Goal: Task Accomplishment & Management: Use online tool/utility

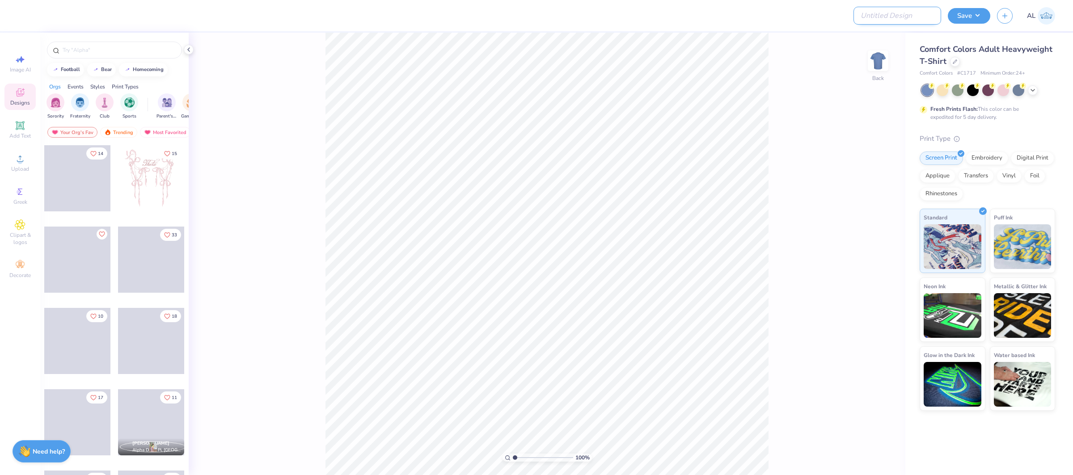
click at [921, 12] on input "Design Title" at bounding box center [897, 16] width 88 height 18
paste input "FPS239889"
type input "FPS239889"
click at [964, 12] on button "Save" at bounding box center [968, 15] width 42 height 16
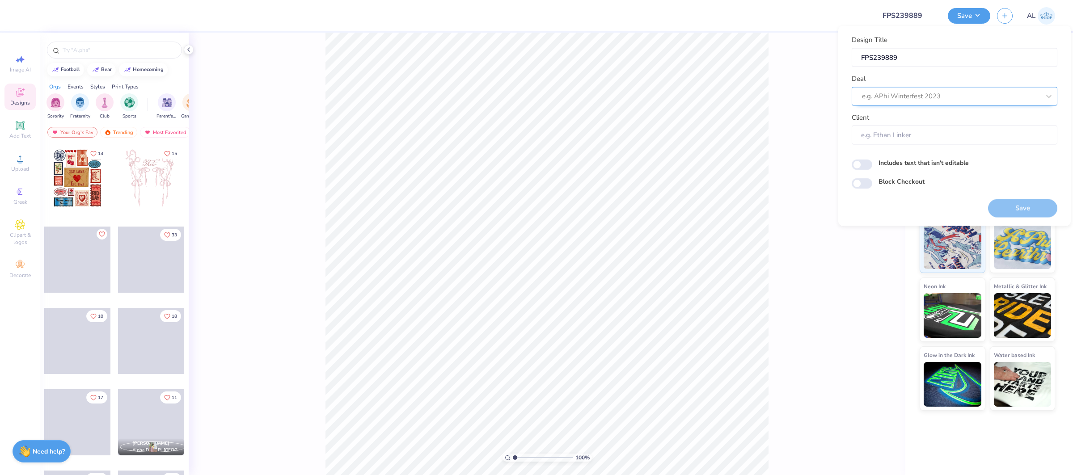
click at [894, 101] on div at bounding box center [951, 96] width 178 height 12
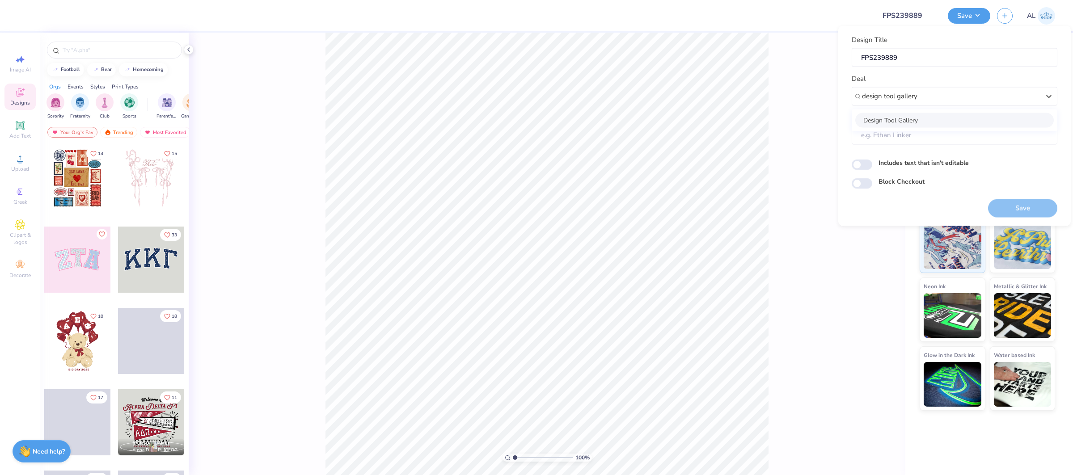
click at [898, 115] on div "Design Tool Gallery" at bounding box center [954, 120] width 198 height 15
type input "design tool gallery"
type input "Design Tool Gallery User"
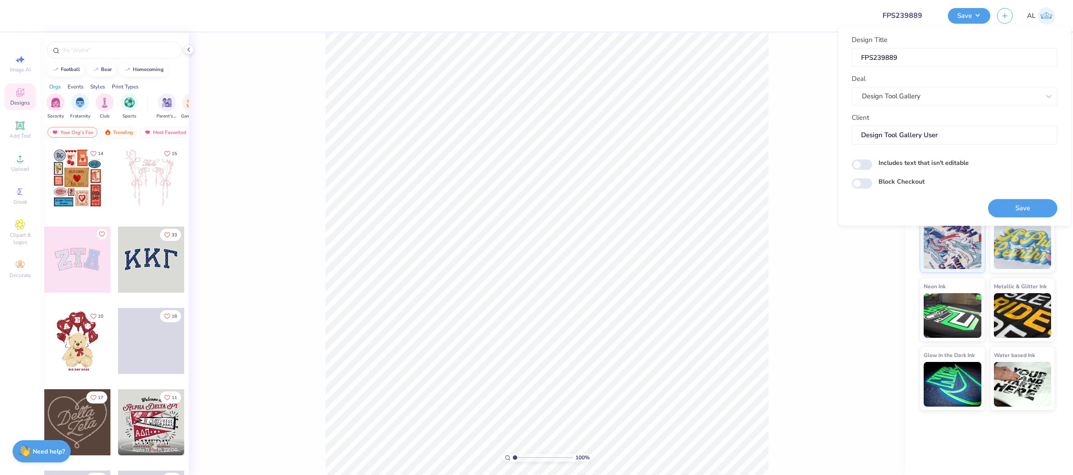
click at [820, 100] on div "100 % Back" at bounding box center [547, 254] width 716 height 442
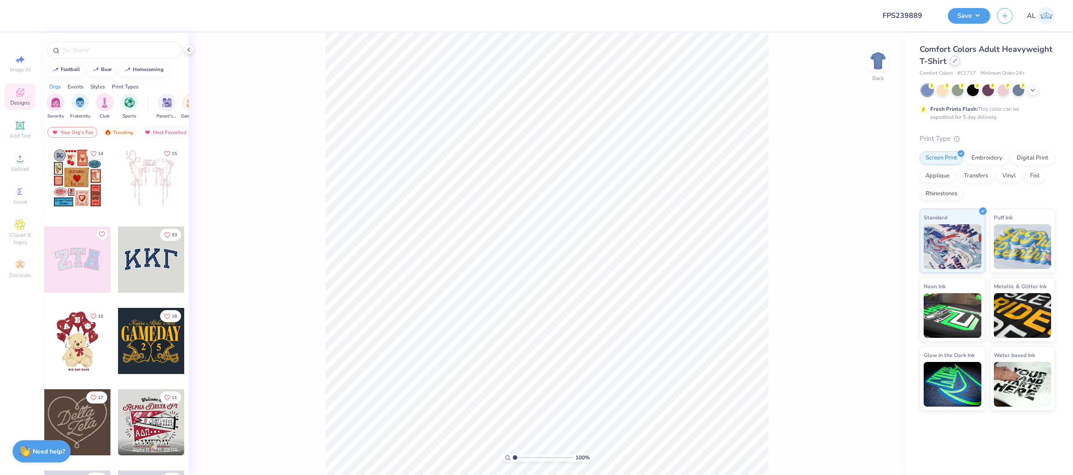
click at [956, 61] on div at bounding box center [955, 61] width 10 height 10
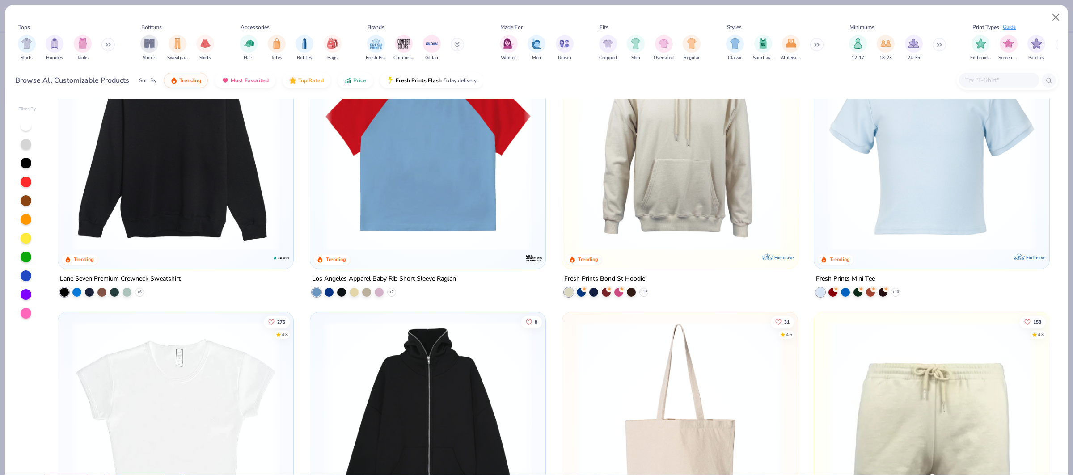
scroll to position [1742, 0]
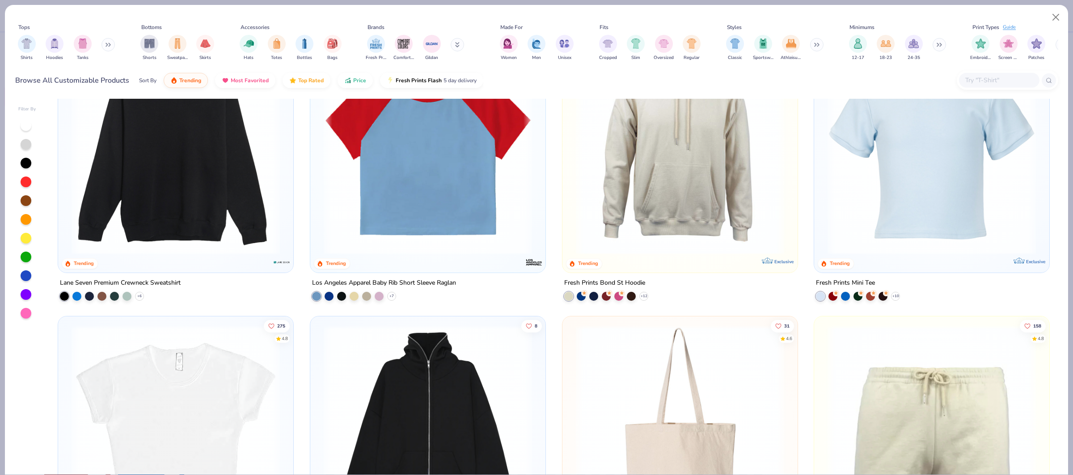
click at [911, 191] on img at bounding box center [931, 150] width 217 height 208
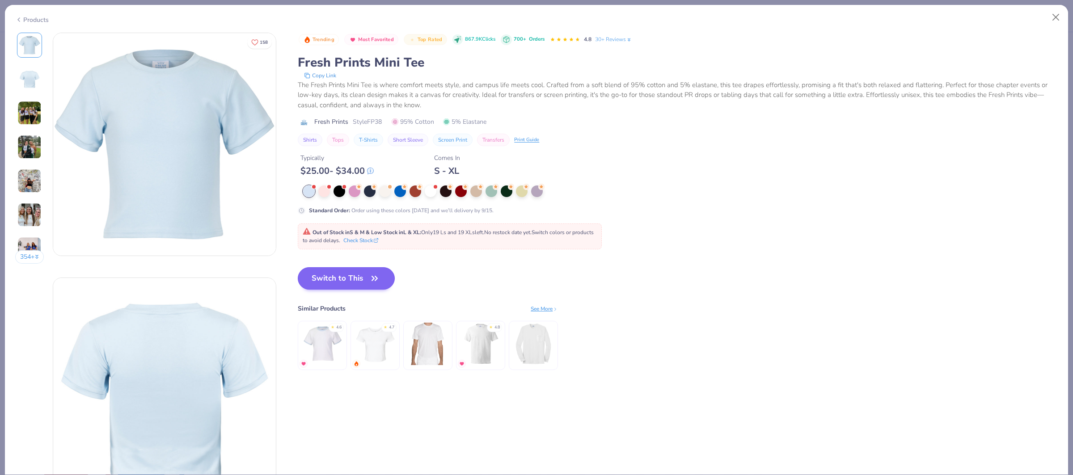
drag, startPoint x: 384, startPoint y: 192, endPoint x: 363, endPoint y: 278, distance: 88.2
click at [384, 192] on div at bounding box center [385, 191] width 12 height 12
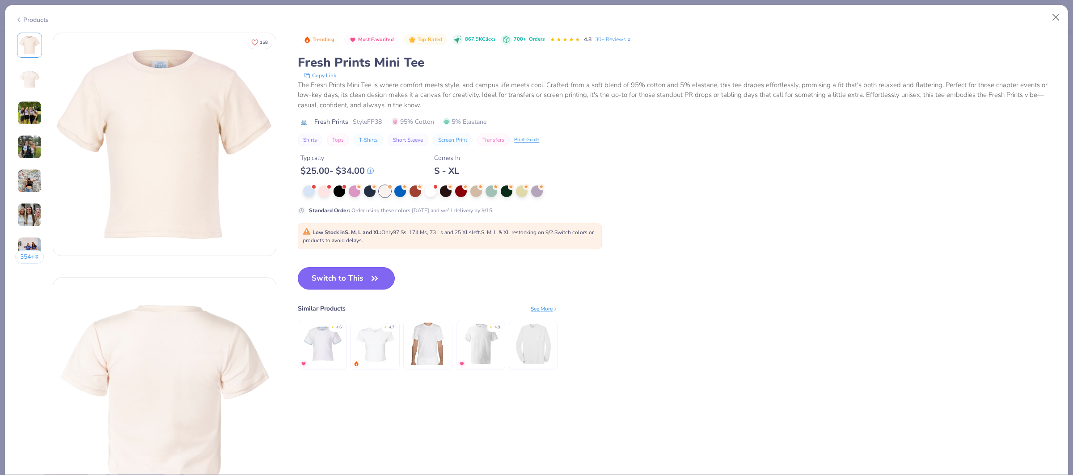
click at [363, 278] on button "Switch to This" at bounding box center [346, 278] width 97 height 22
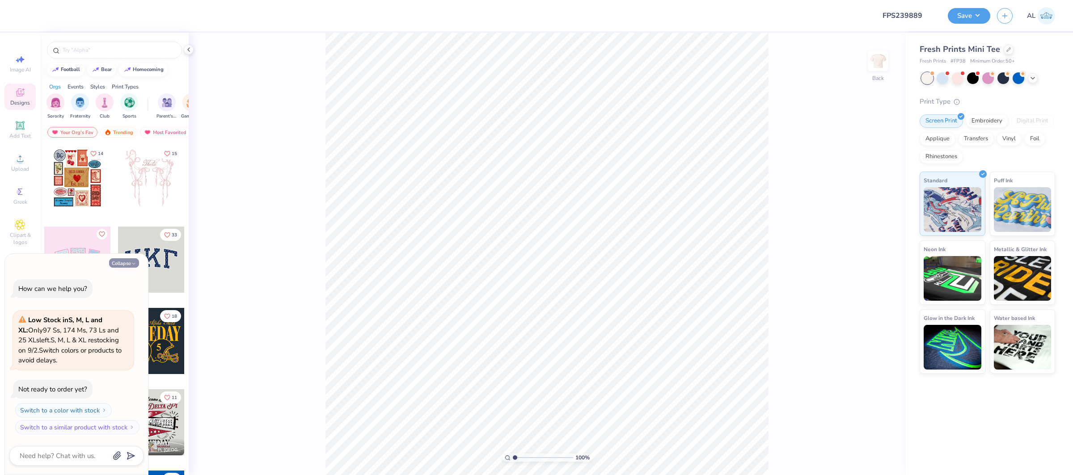
click at [122, 263] on button "Collapse" at bounding box center [124, 262] width 30 height 9
type textarea "x"
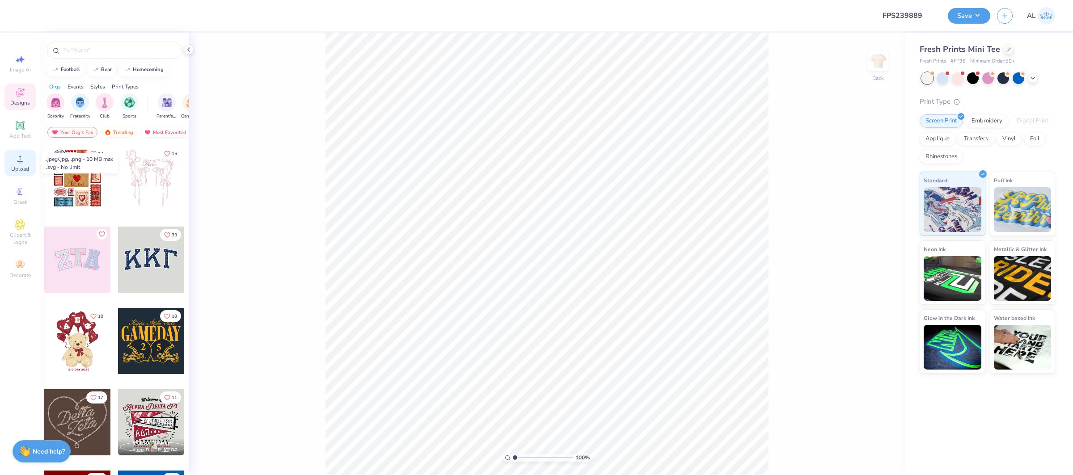
click at [17, 158] on icon at bounding box center [20, 158] width 11 height 11
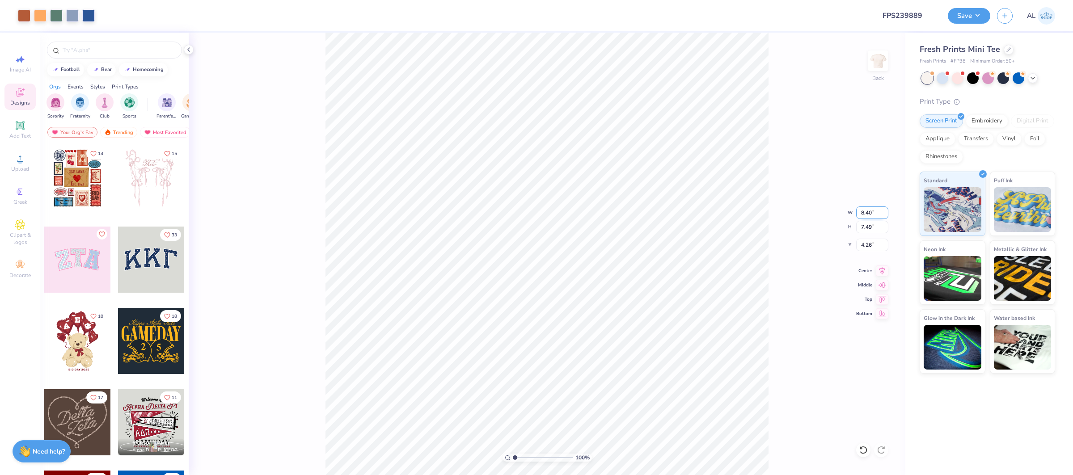
click at [868, 213] on input "8.40" at bounding box center [872, 212] width 32 height 13
click at [862, 244] on input "4.26" at bounding box center [872, 245] width 32 height 13
type input "8.00"
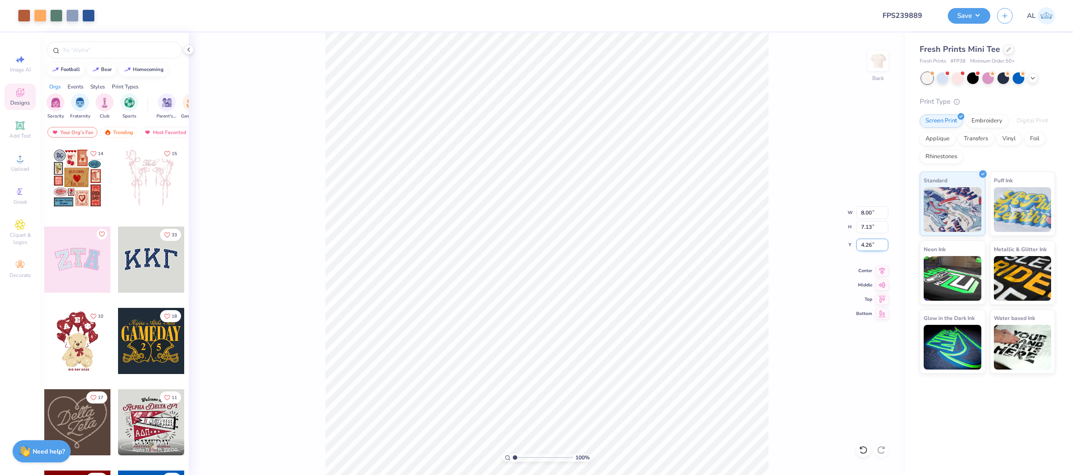
type input "7.13"
click at [867, 244] on input "4.43" at bounding box center [872, 245] width 32 height 13
type input "2.00"
click at [880, 270] on icon at bounding box center [881, 269] width 13 height 11
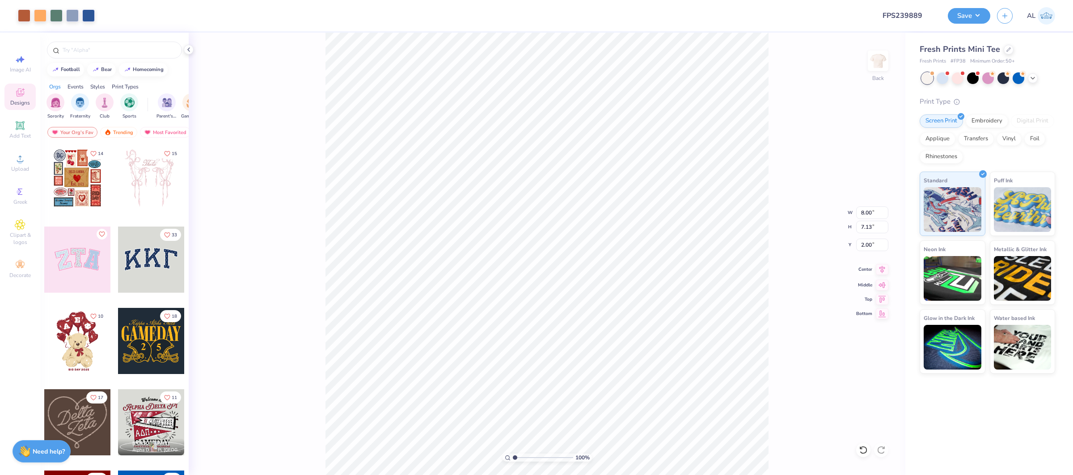
click at [879, 269] on icon at bounding box center [882, 269] width 6 height 8
click at [24, 164] on icon at bounding box center [20, 158] width 11 height 11
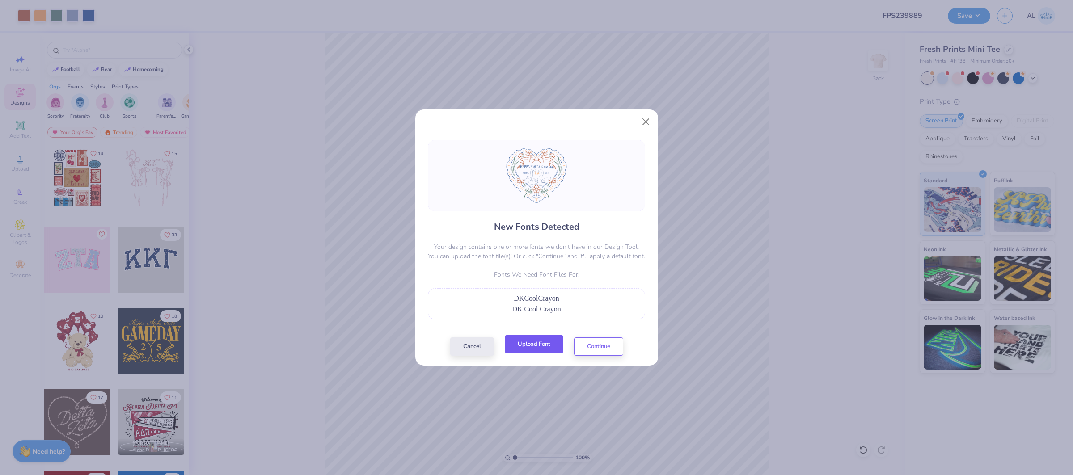
click at [532, 337] on button "Upload Font" at bounding box center [534, 344] width 59 height 18
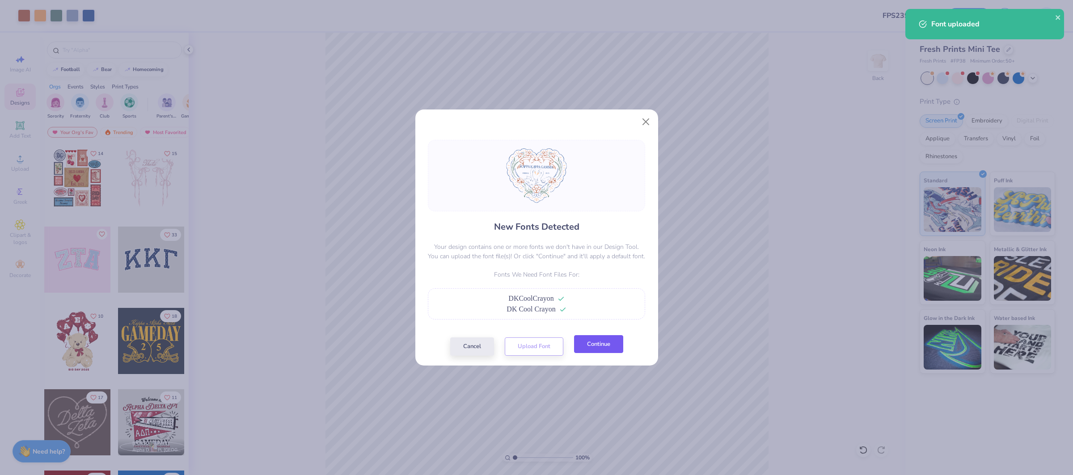
click at [583, 347] on button "Continue" at bounding box center [598, 344] width 49 height 18
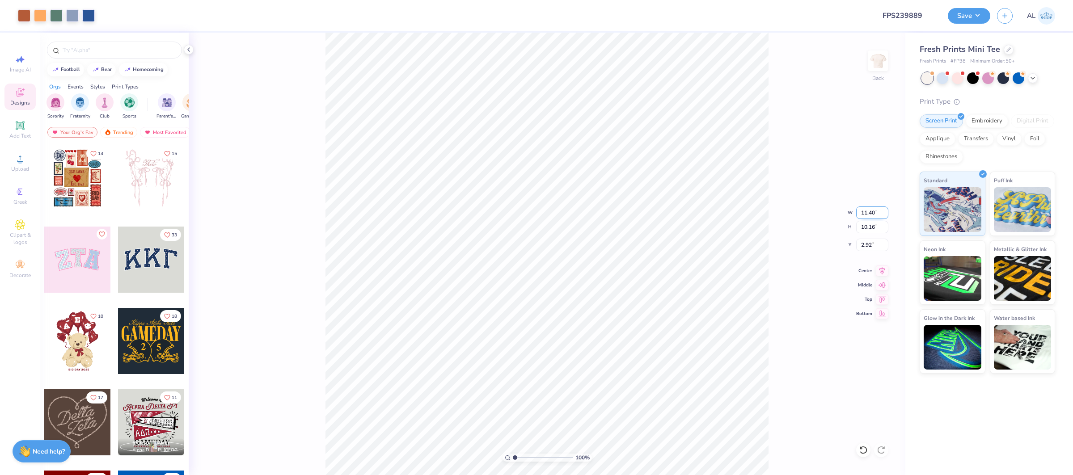
click at [867, 210] on input "11.40" at bounding box center [872, 212] width 32 height 13
type input "8.00"
type input "7.13"
click at [881, 271] on icon at bounding box center [881, 269] width 13 height 11
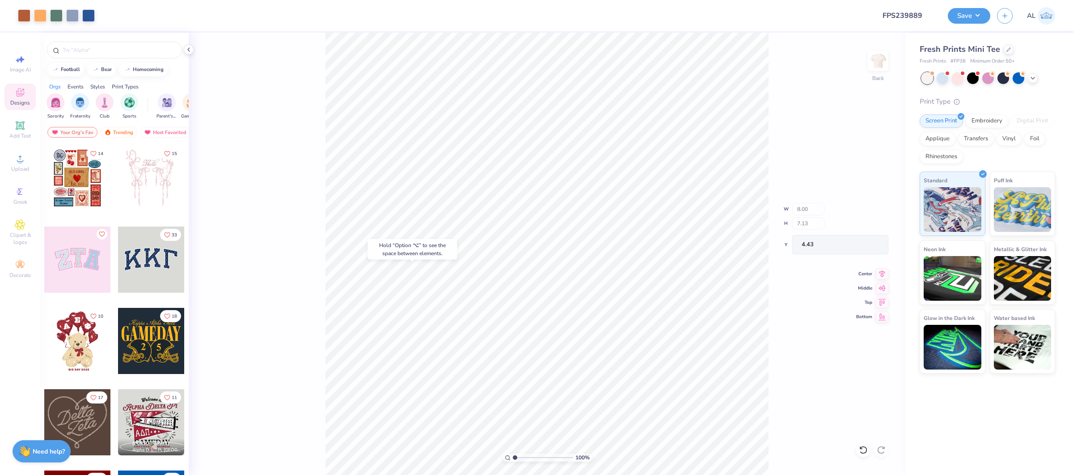
type input "7.70"
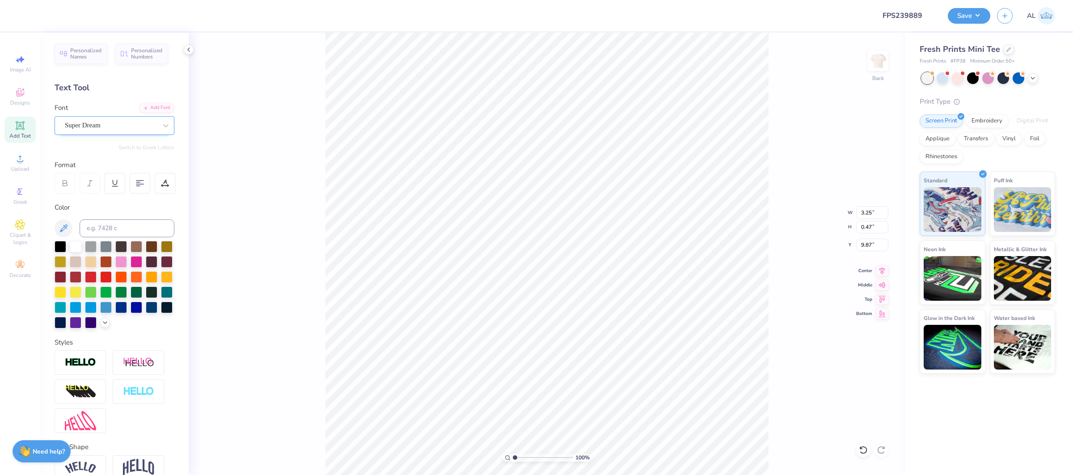
click at [103, 133] on div "Super Dream" at bounding box center [115, 125] width 120 height 19
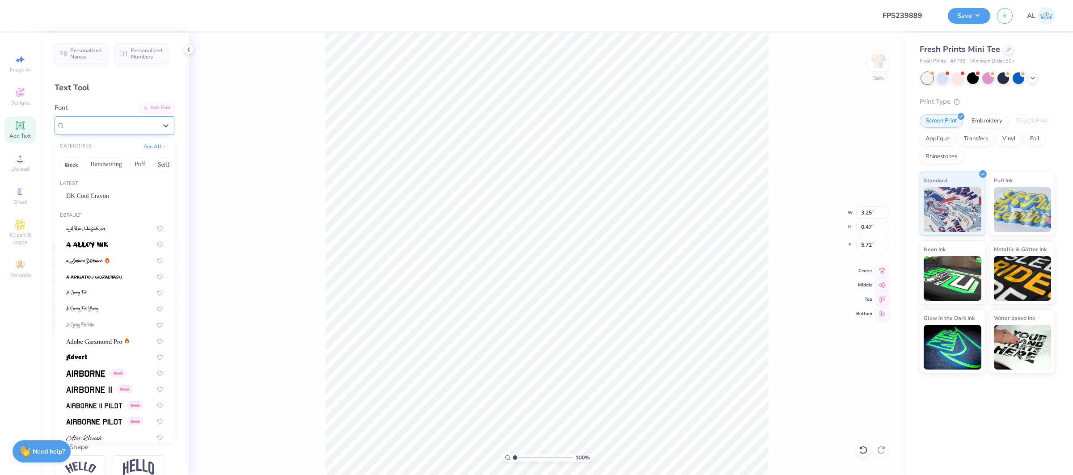
type input "5.72"
click at [116, 198] on div "DK Cool Crayon" at bounding box center [114, 195] width 97 height 9
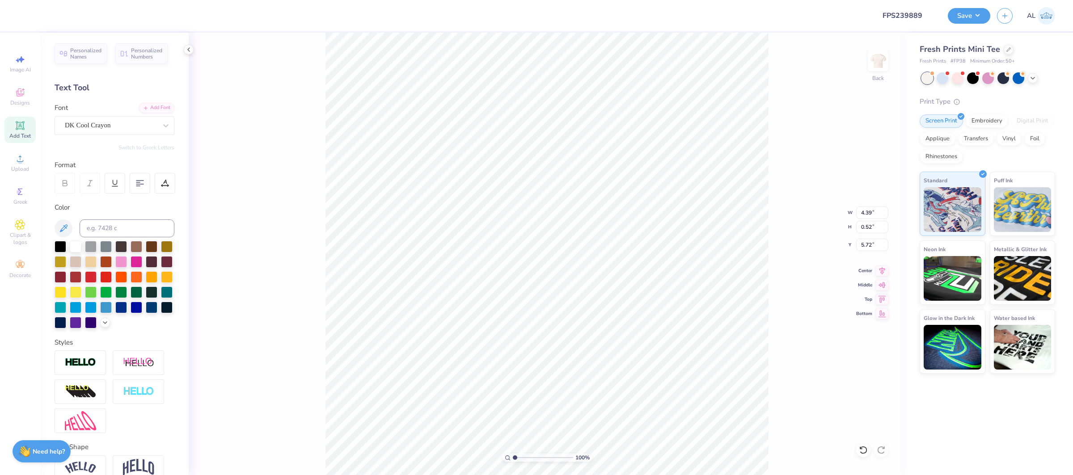
type input "4.39"
type input "0.52"
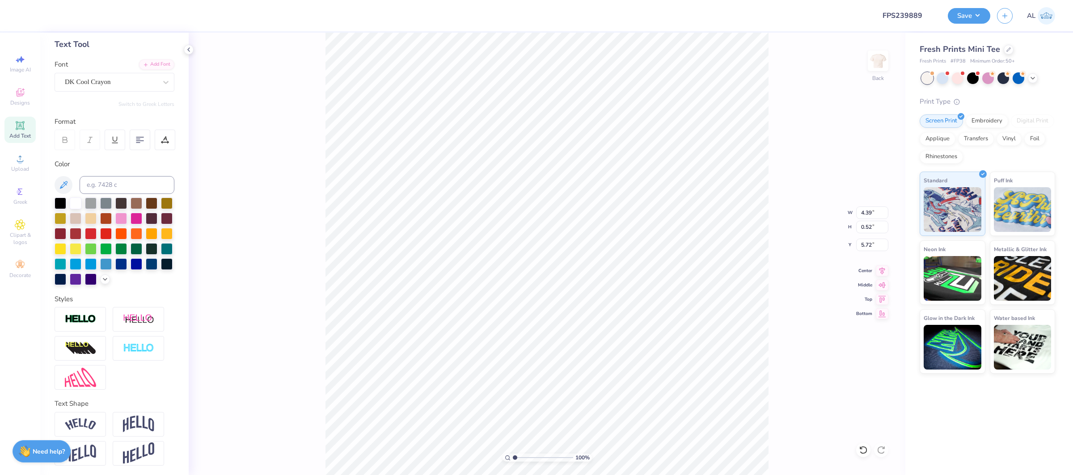
scroll to position [44, 0]
click at [94, 419] on img at bounding box center [80, 424] width 31 height 12
type input "4.78"
type input "1.22"
type input "5.41"
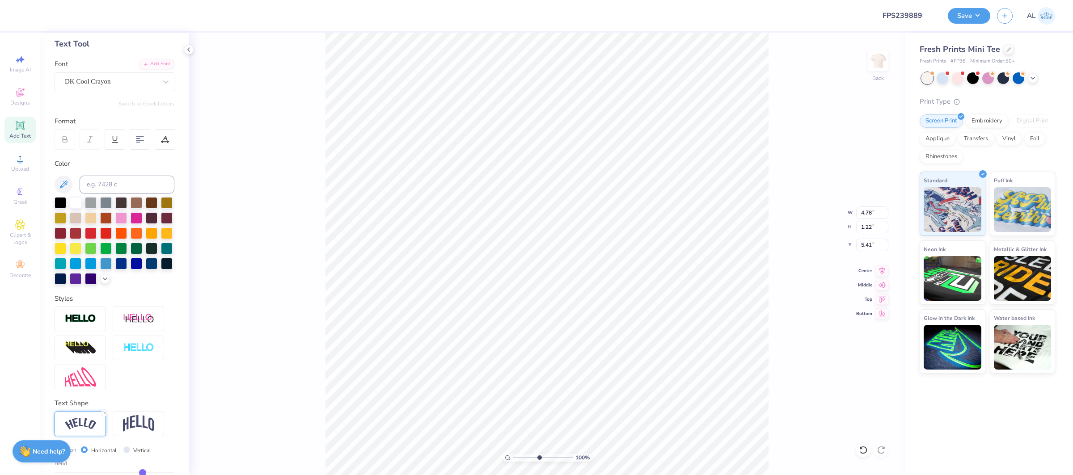
click at [539, 459] on input "range" at bounding box center [543, 458] width 60 height 8
type input "4.15"
click at [533, 458] on input "range" at bounding box center [543, 458] width 60 height 8
type input "4.00"
type input "2.74"
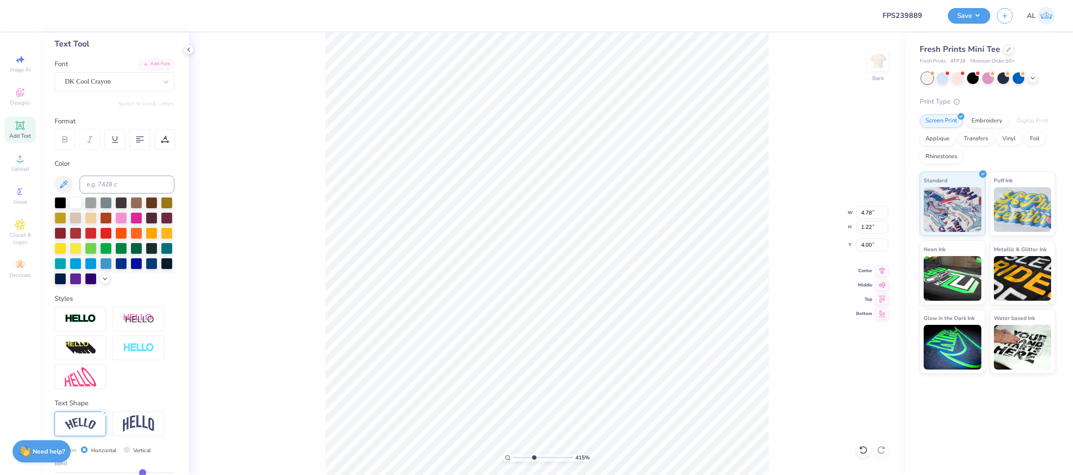
click at [525, 459] on input "range" at bounding box center [543, 458] width 60 height 8
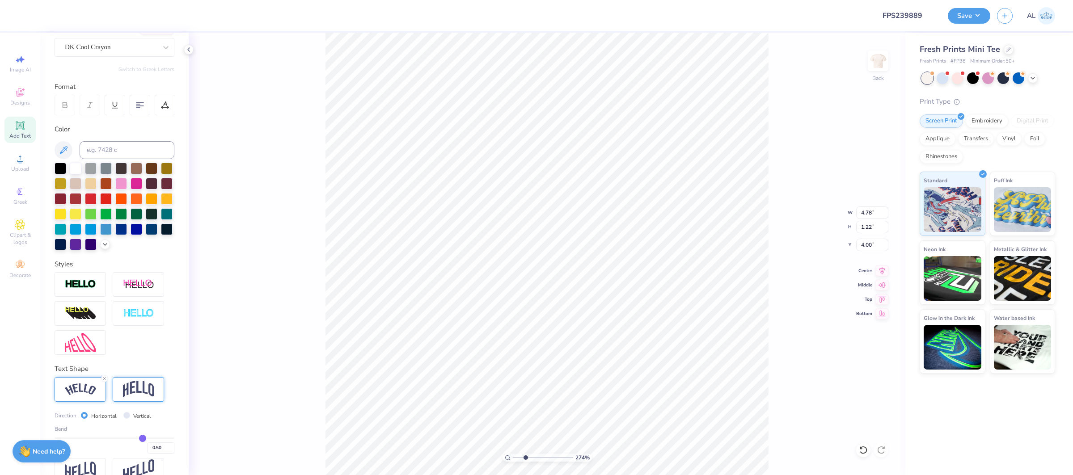
scroll to position [97, 0]
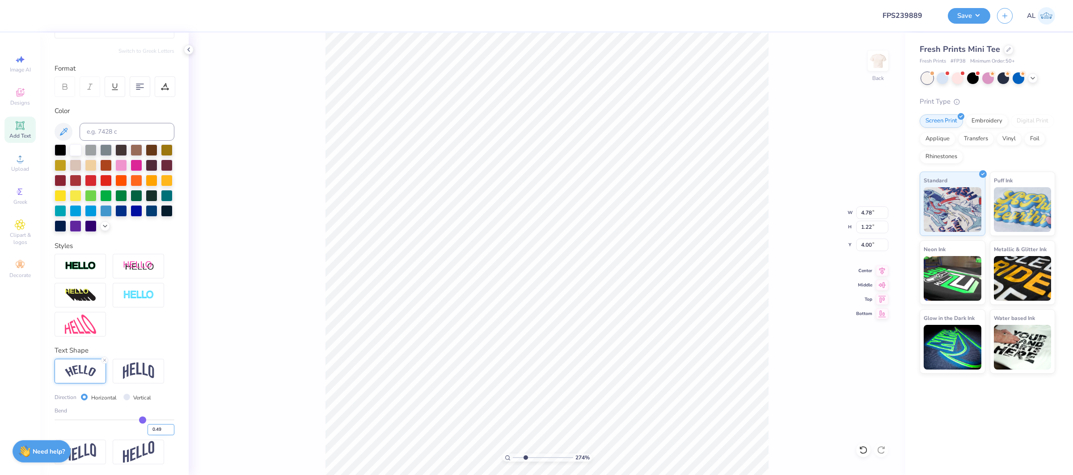
click at [170, 433] on input "0.49" at bounding box center [160, 429] width 27 height 11
type input "0.48"
click at [170, 433] on input "0.48" at bounding box center [160, 429] width 27 height 11
type input "0.48"
type input "4.76"
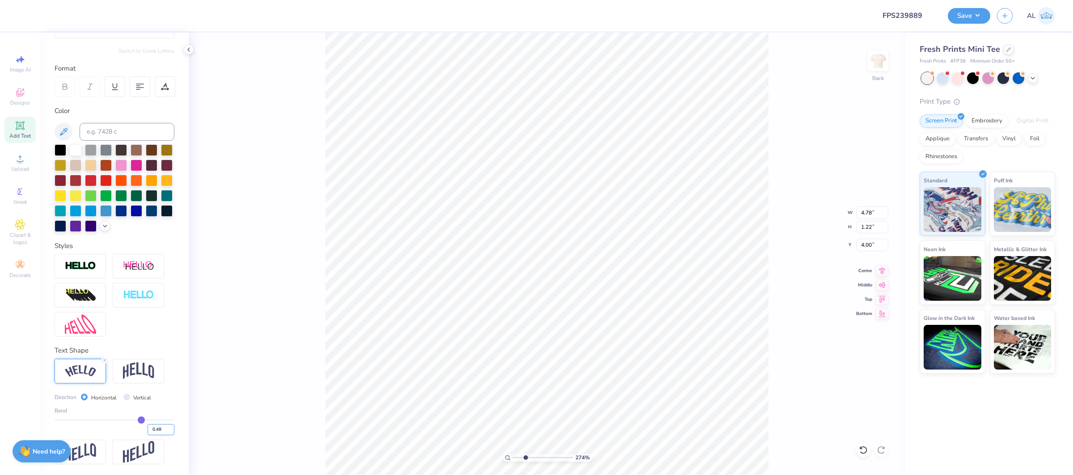
type input "1.16"
type input "4.03"
type input "4.79"
type input "1.17"
type input "8.00"
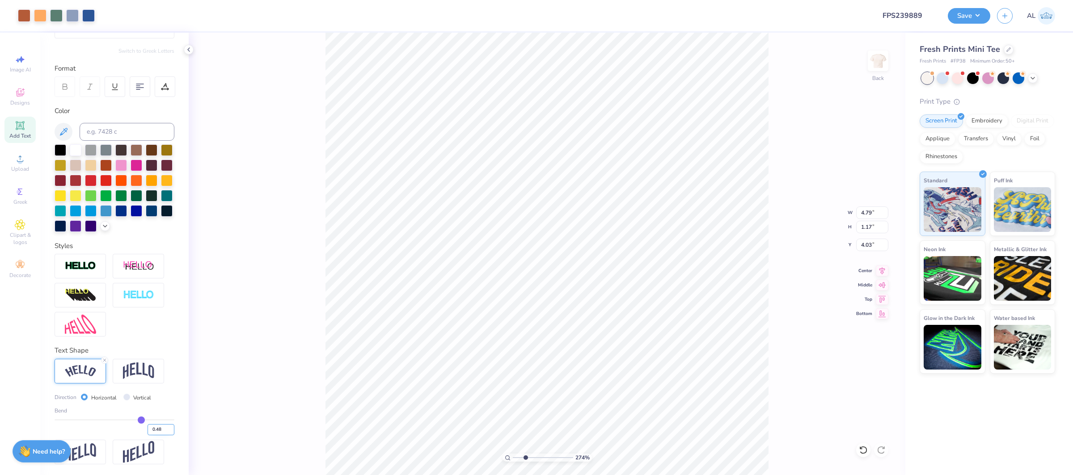
type input "7.13"
type input "2.00"
type input "0.75"
type input "0.16"
type input "10.86"
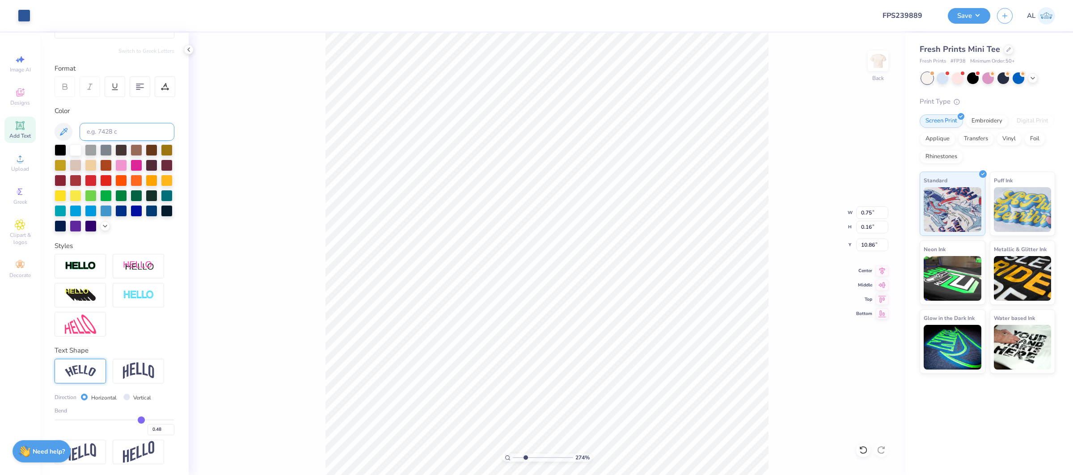
scroll to position [44, 0]
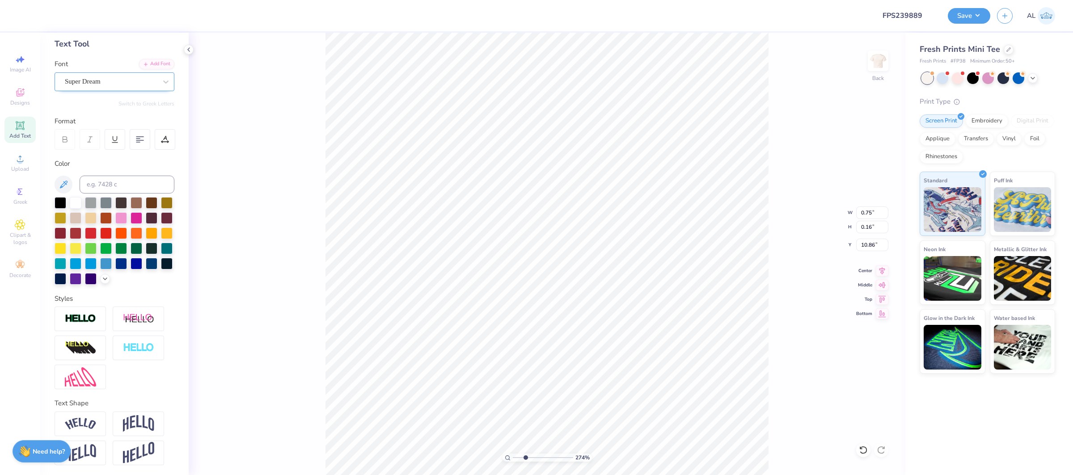
click at [118, 77] on div "Super Dream" at bounding box center [111, 82] width 94 height 14
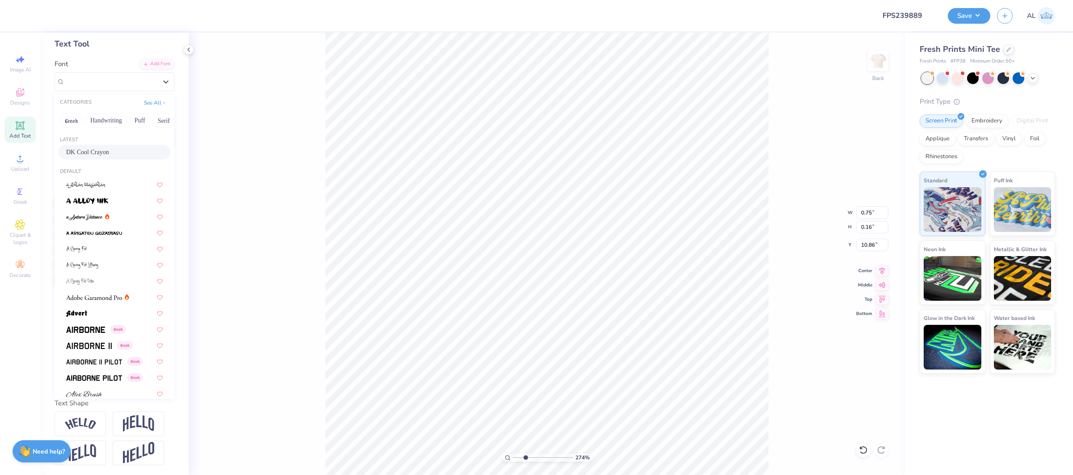
click at [107, 147] on span "DK Cool Crayon" at bounding box center [87, 151] width 43 height 9
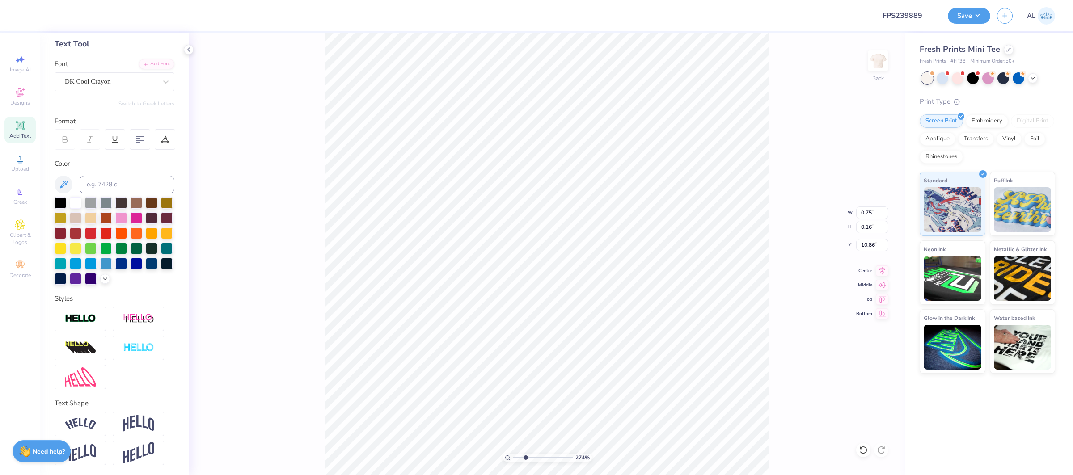
type input "0.79"
type input "0.17"
type input "10.87"
click at [121, 80] on div "DK Cool Crayon" at bounding box center [111, 82] width 94 height 14
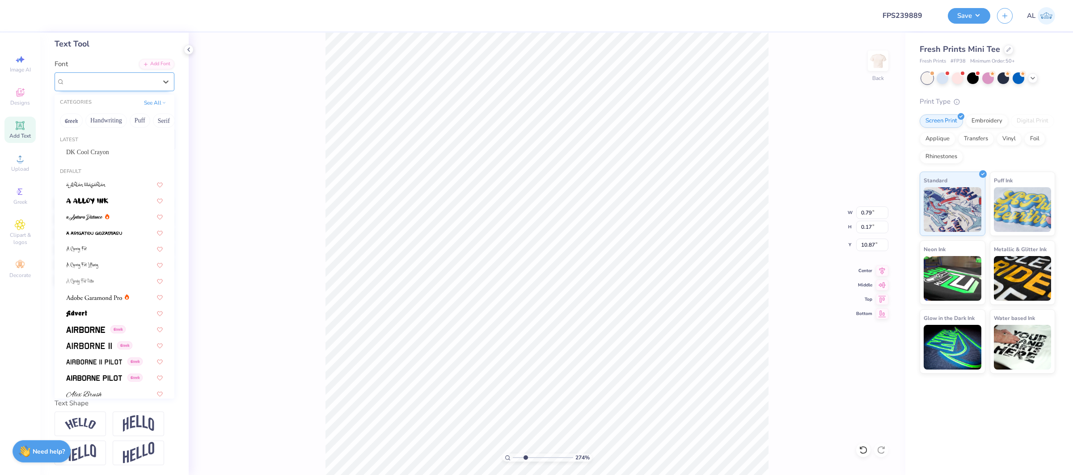
type input "0.49"
type input "0.16"
type input "10.86"
click at [122, 154] on div "DK Cool Crayon" at bounding box center [114, 151] width 97 height 9
click at [150, 150] on div "Personalized Names Personalized Numbers Text Tool Add Font Font option DK Cool …" at bounding box center [114, 254] width 148 height 442
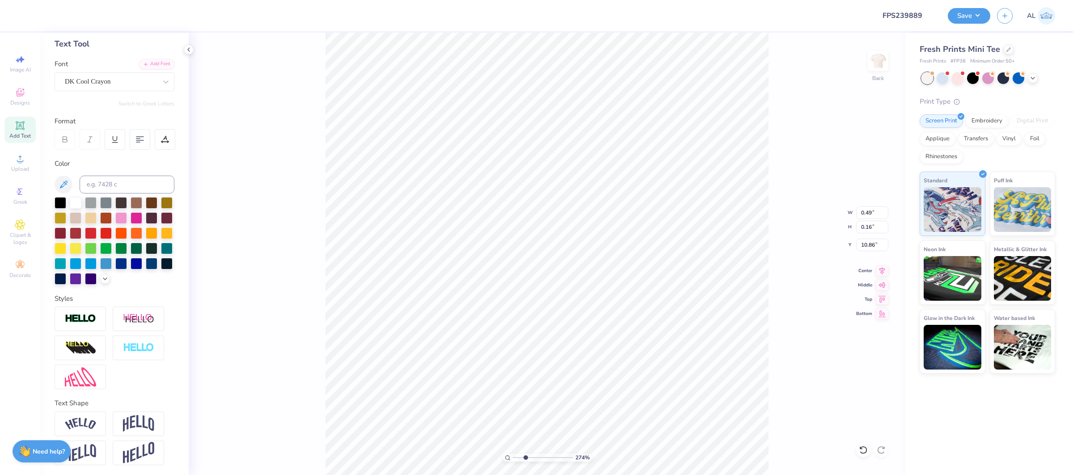
type input "0.41"
type input "0.15"
type input "10.88"
click at [169, 139] on div at bounding box center [165, 139] width 21 height 21
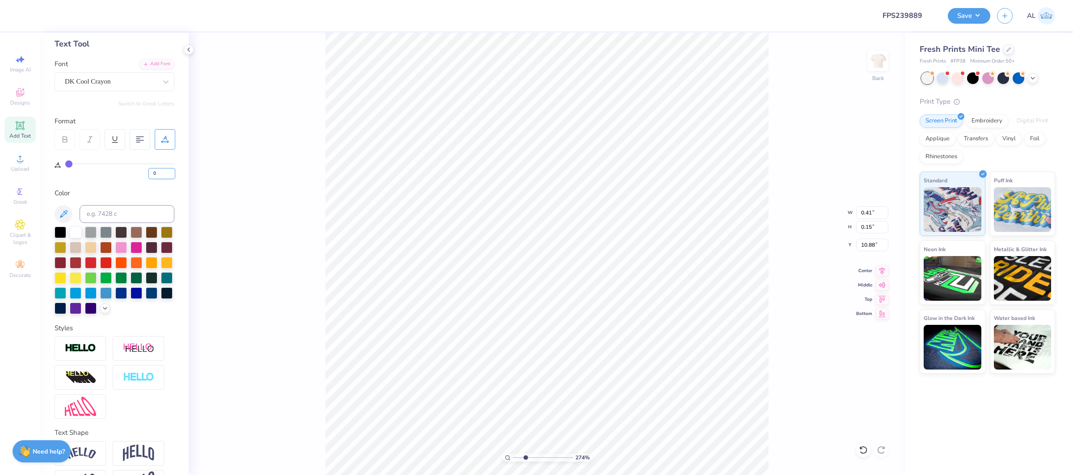
click at [151, 171] on input "0" at bounding box center [161, 173] width 27 height 11
type input "10"
type input "0.47"
type input "5.58"
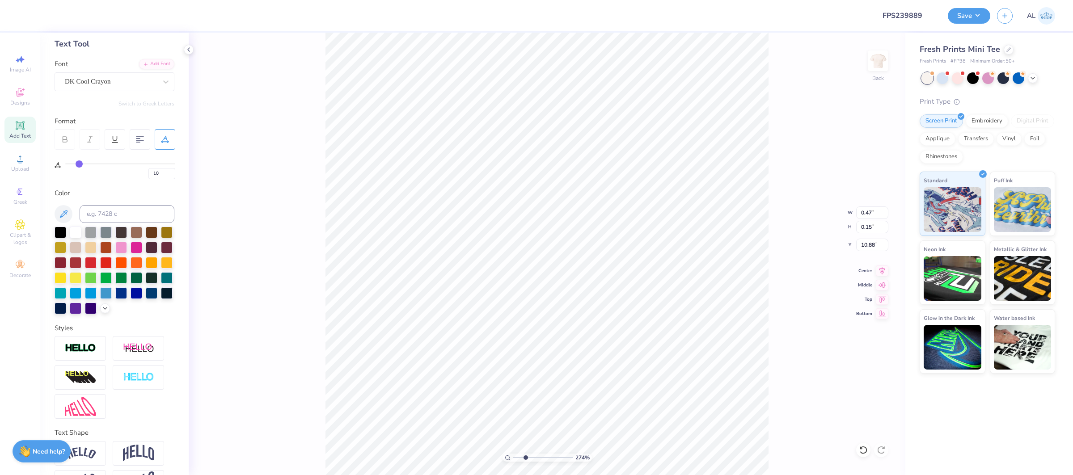
click at [542, 457] on input "range" at bounding box center [543, 458] width 60 height 8
type input "5.29"
type input "0.79"
type input "0.17"
type input "5.20"
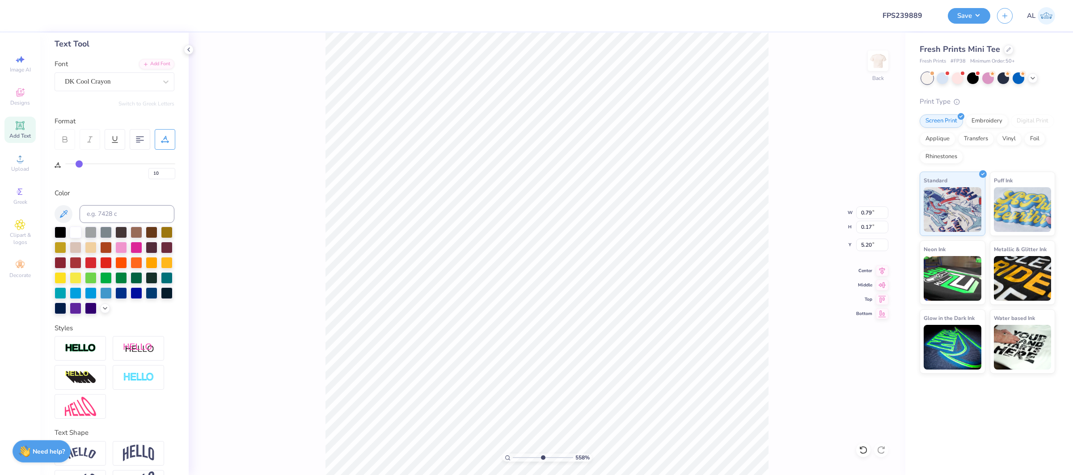
type input "0"
type input "0.47"
type input "0.15"
type input "5.29"
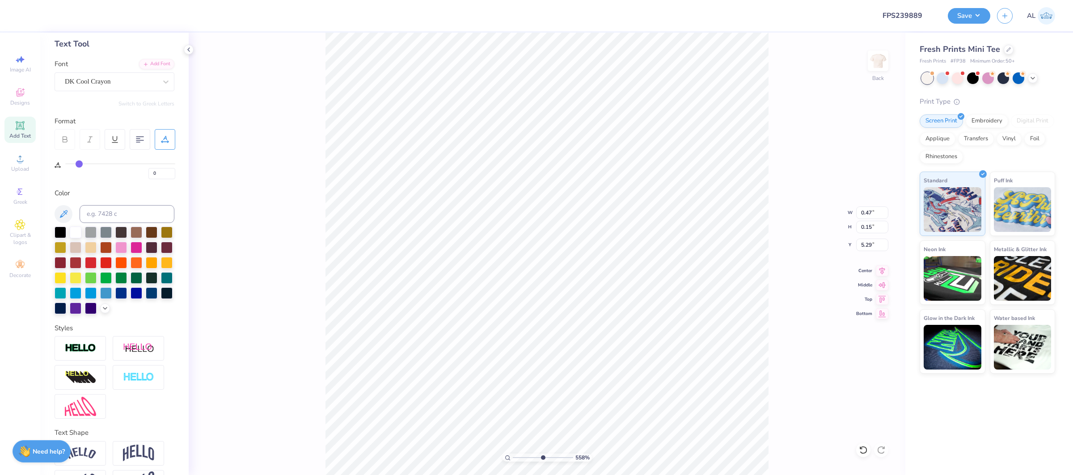
type input "0"
type input "10"
type input "0.41"
type input "5.16"
click at [155, 174] on input "0" at bounding box center [161, 173] width 27 height 11
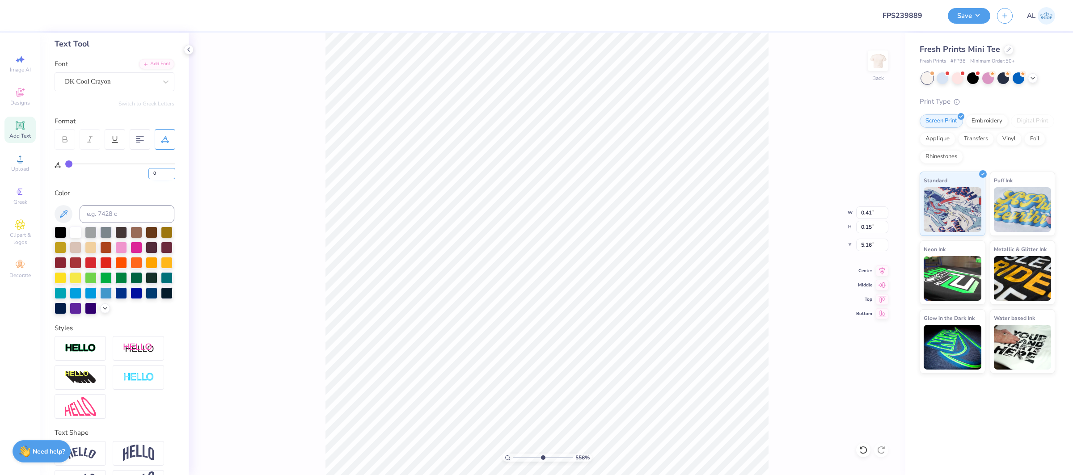
click at [154, 174] on input "0" at bounding box center [161, 173] width 27 height 11
type input "10"
type input "0.47"
click at [514, 459] on input "range" at bounding box center [543, 458] width 60 height 8
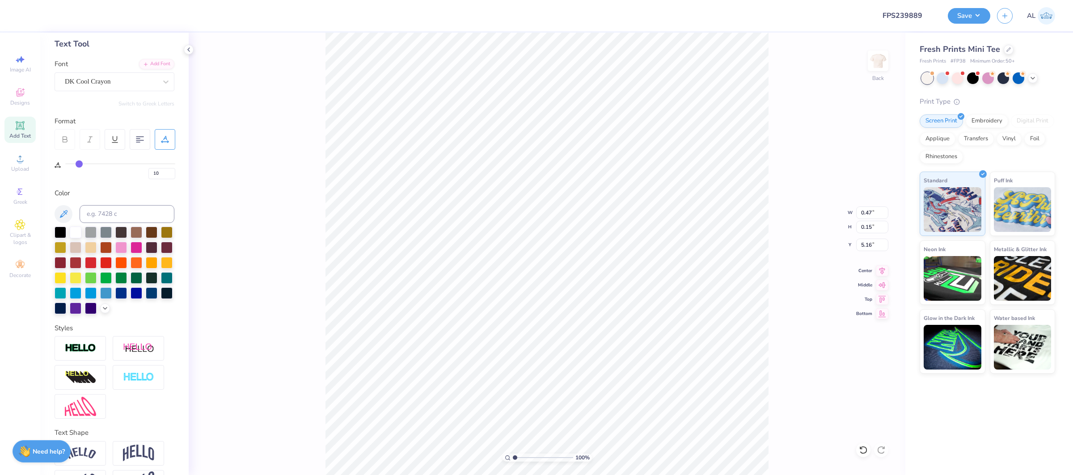
type input "1"
click at [513, 462] on input "range" at bounding box center [543, 458] width 60 height 8
click at [867, 240] on input "7.70" at bounding box center [872, 245] width 32 height 13
type input "2.00"
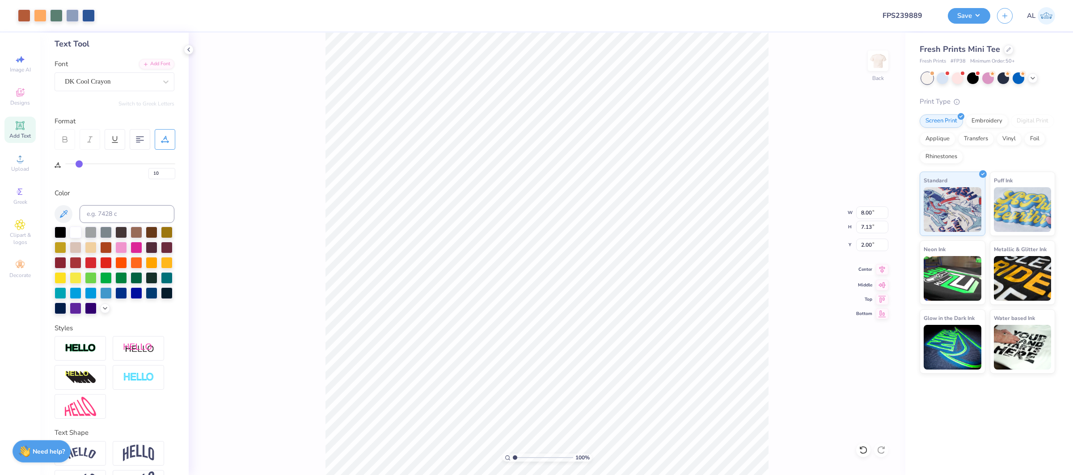
click at [882, 269] on icon at bounding box center [881, 269] width 13 height 11
click at [636, 422] on li "Send to Back" at bounding box center [647, 424] width 70 height 17
type input "6.45"
click at [971, 14] on button "Save" at bounding box center [968, 15] width 42 height 16
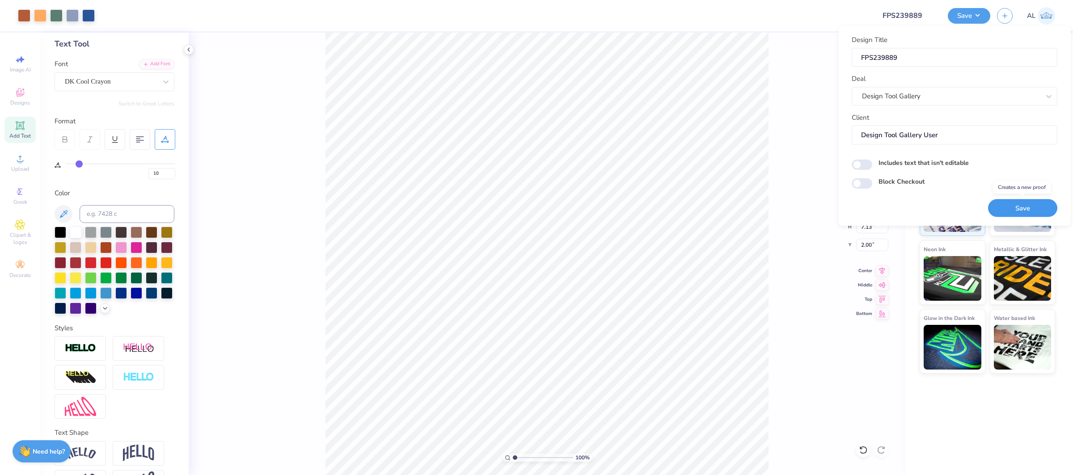
click at [1022, 204] on button "Save" at bounding box center [1022, 208] width 69 height 18
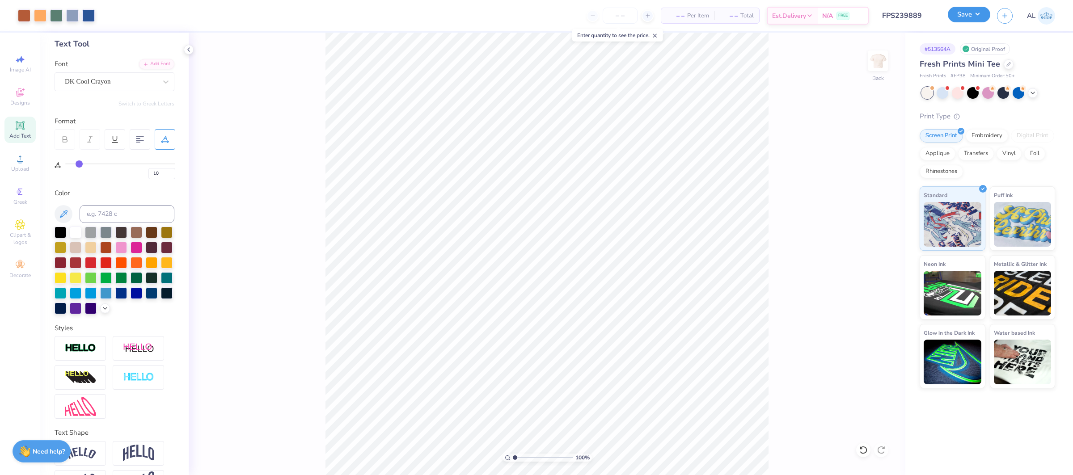
click at [966, 14] on button "Save" at bounding box center [968, 15] width 42 height 16
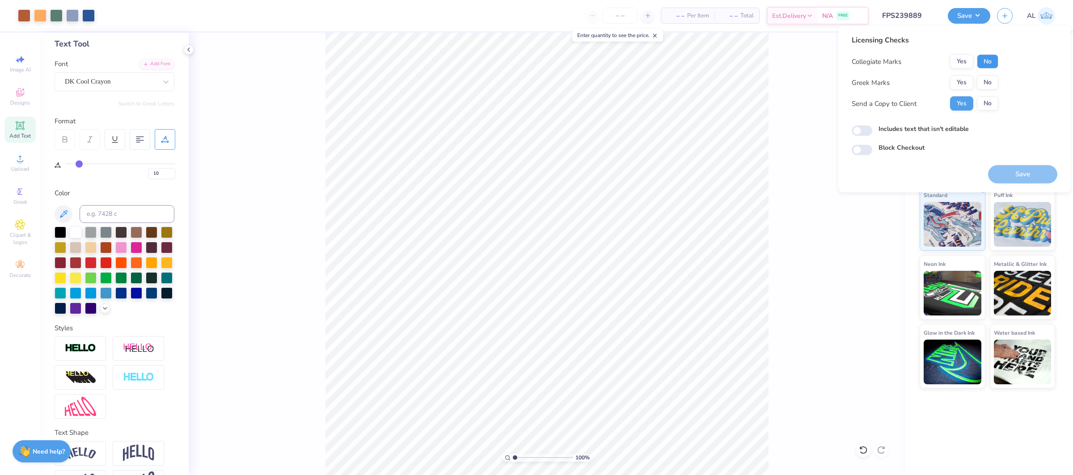
click at [988, 60] on button "No" at bounding box center [986, 62] width 21 height 14
click at [966, 85] on button "Yes" at bounding box center [961, 83] width 23 height 14
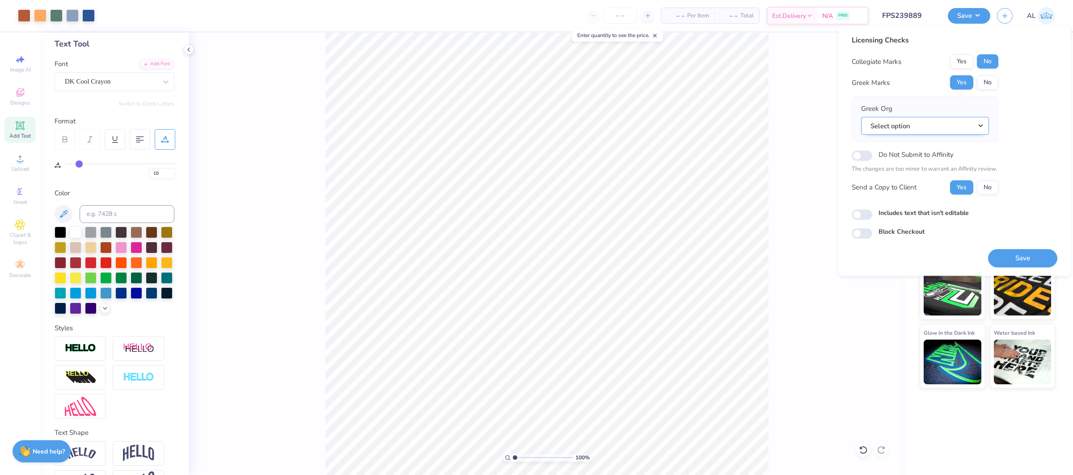
click at [930, 122] on button "Select option" at bounding box center [925, 126] width 128 height 18
click at [936, 171] on link "Kappa Kappa Gamma" at bounding box center [924, 170] width 121 height 15
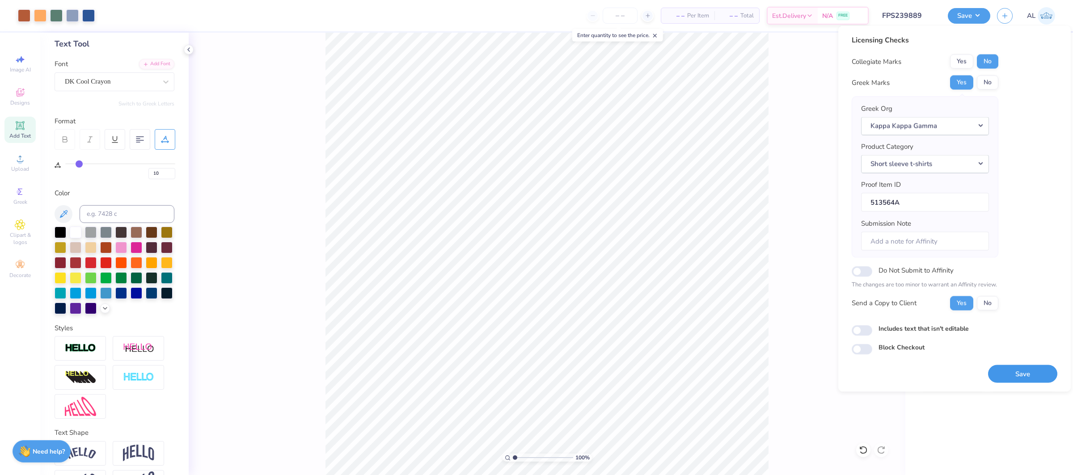
click at [1009, 374] on button "Save" at bounding box center [1022, 374] width 69 height 18
